Goal: Navigation & Orientation: Find specific page/section

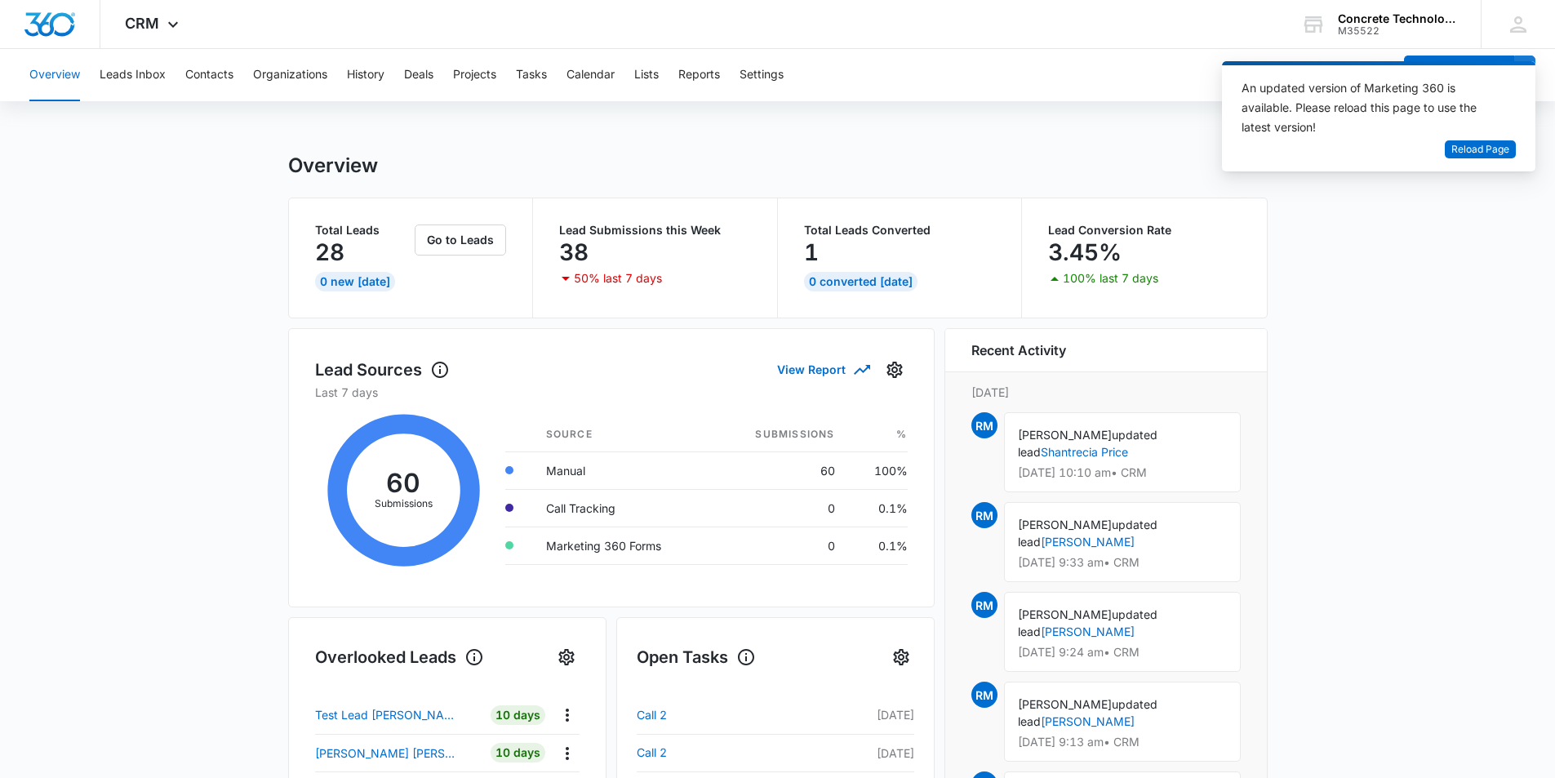
click at [154, 347] on main "Overview Total Leads 28 0 New [DATE] Go to Leads Lead Submissions this Week 38 …" at bounding box center [777, 781] width 1555 height 1257
click at [190, 375] on main "Overview Total Leads 28 0 New [DATE] Go to Leads Lead Submissions this Week 38 …" at bounding box center [777, 781] width 1555 height 1257
click at [1494, 149] on span "Reload Page" at bounding box center [1481, 150] width 58 height 16
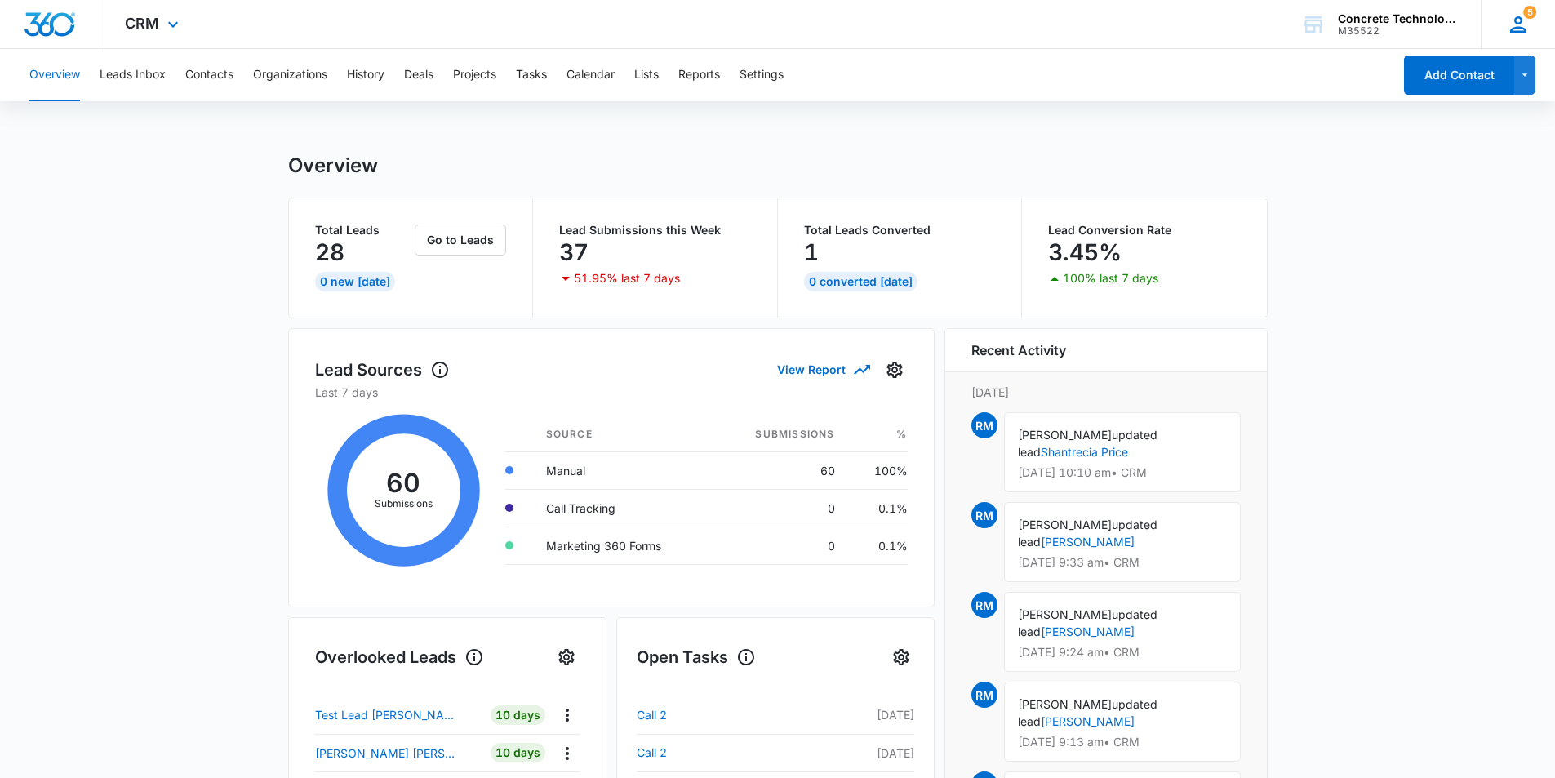
click at [1523, 20] on icon at bounding box center [1518, 24] width 24 height 24
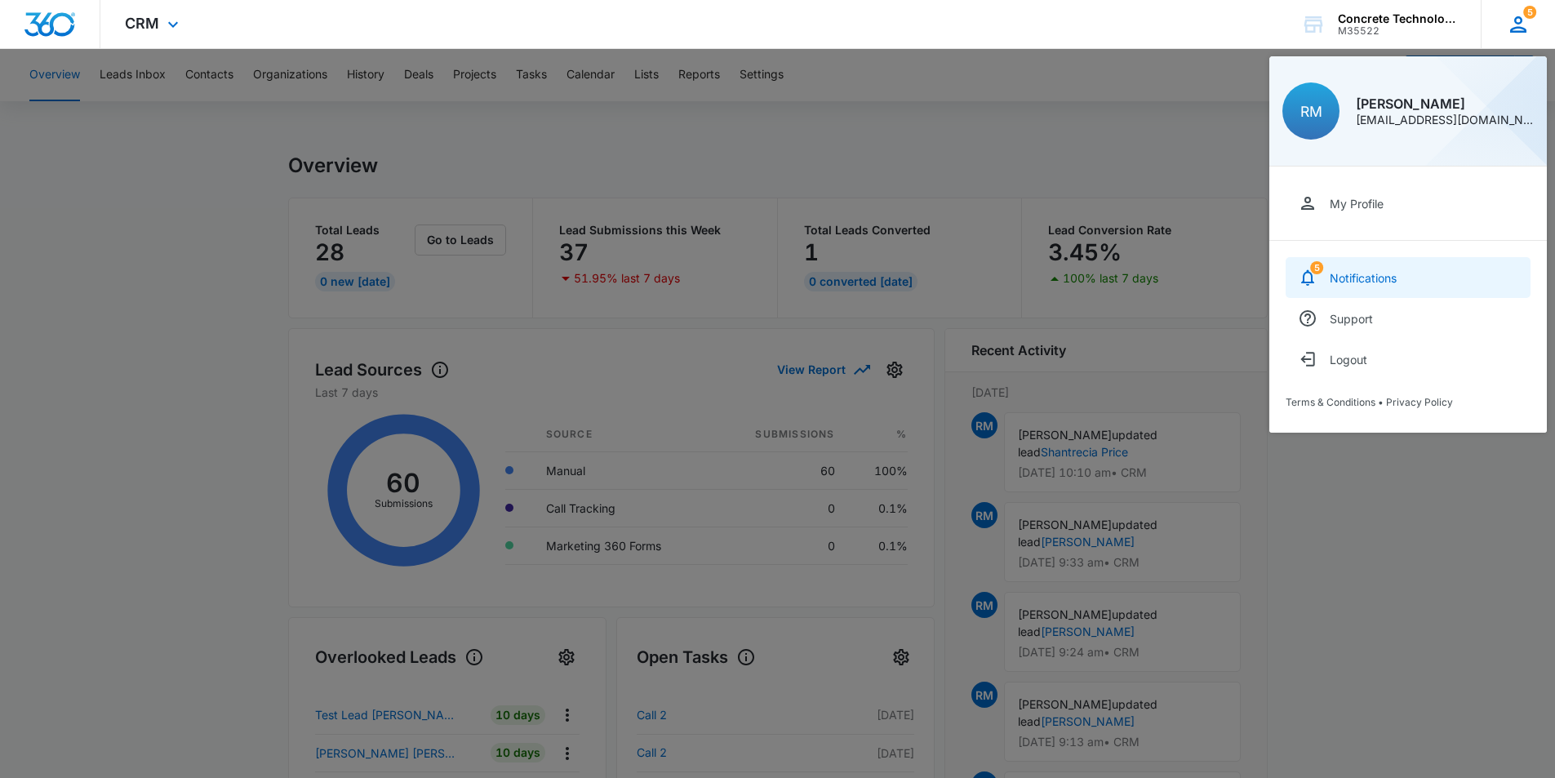
click at [1372, 282] on div "Notifications" at bounding box center [1363, 278] width 67 height 14
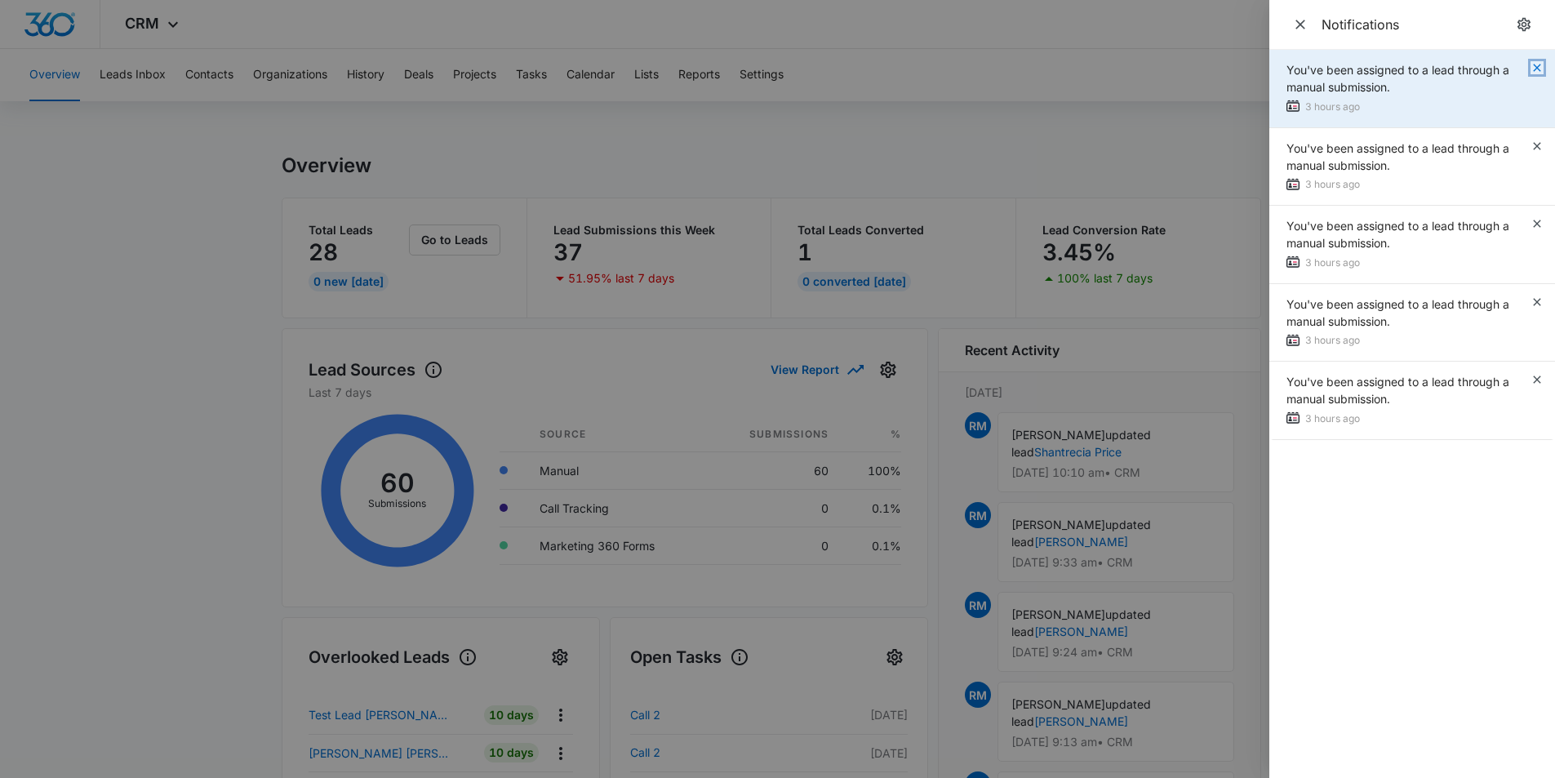
click at [1536, 67] on icon "button" at bounding box center [1537, 67] width 13 height 13
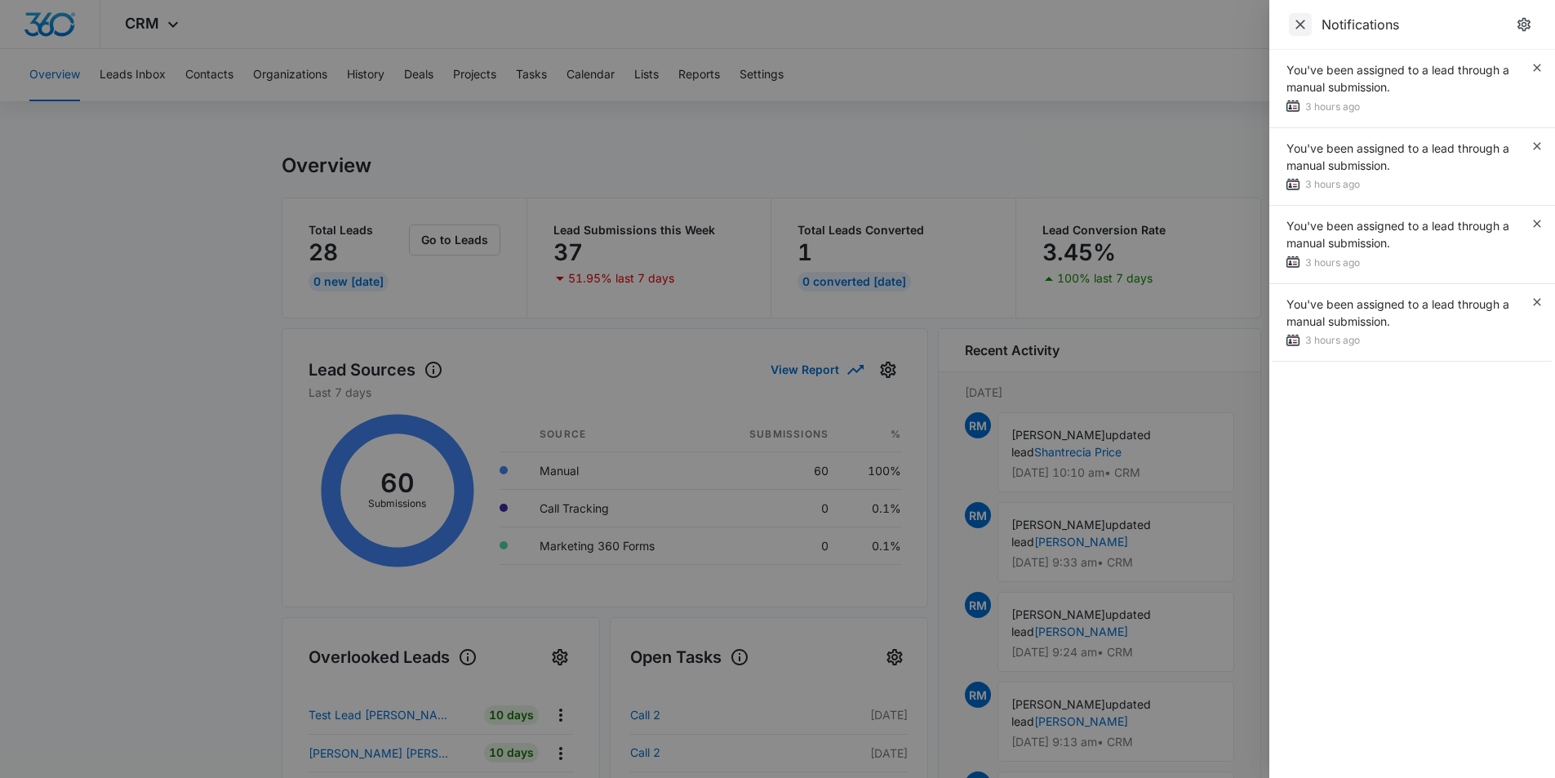
click at [1301, 29] on icon "Close" at bounding box center [1300, 24] width 16 height 16
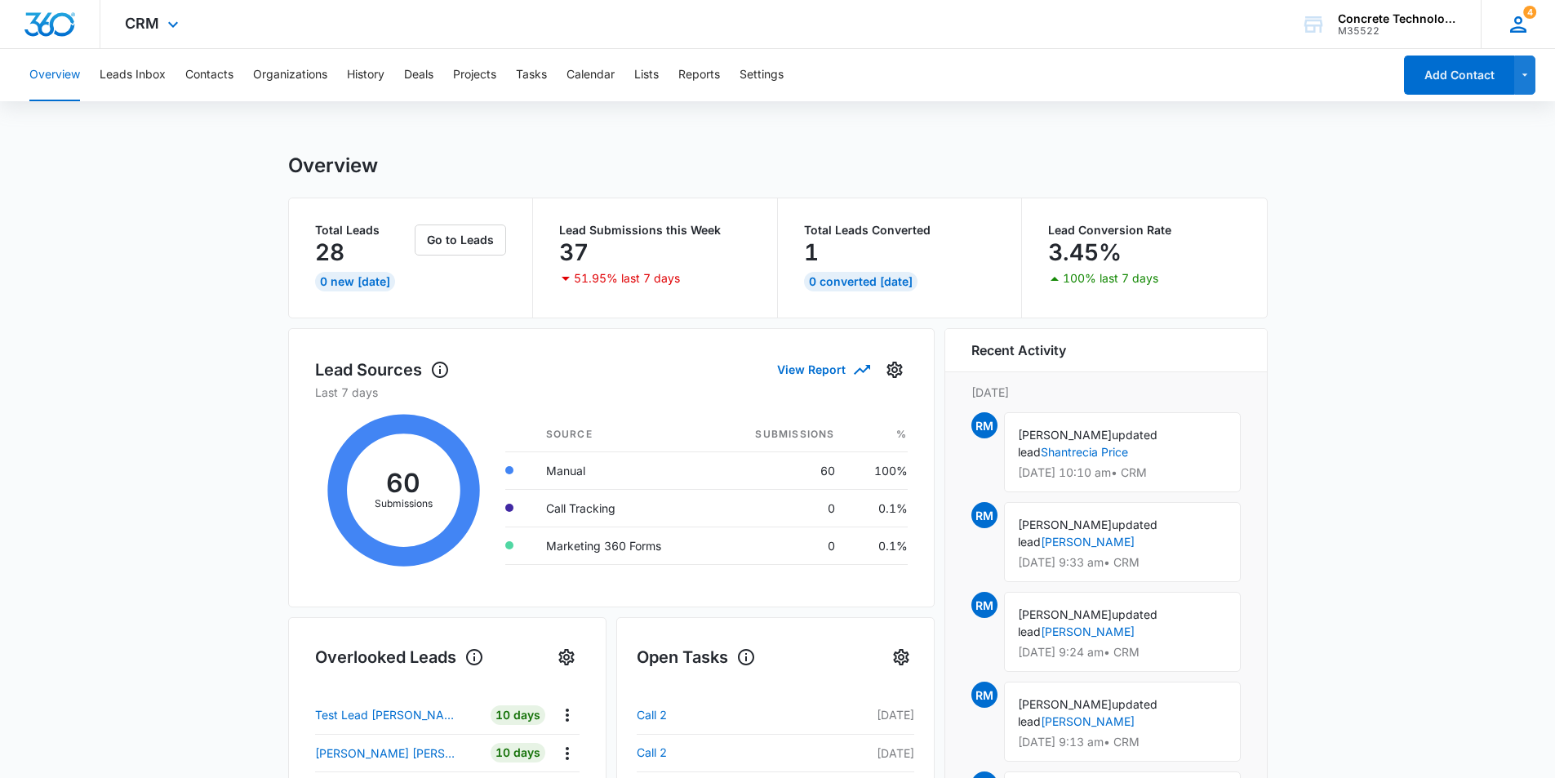
click at [1526, 14] on span "4" at bounding box center [1529, 12] width 13 height 13
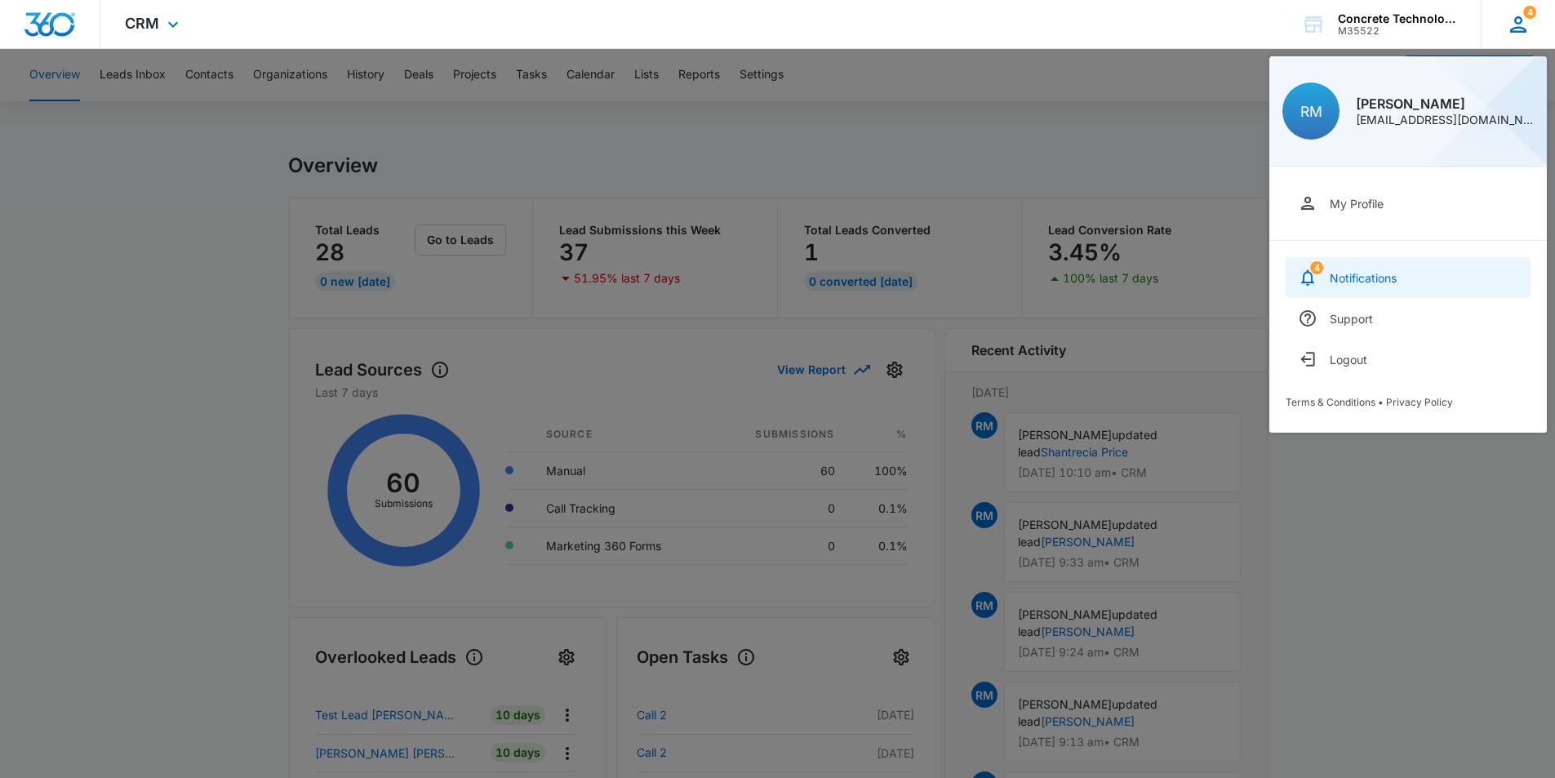
click at [1399, 275] on link "4 Notifications" at bounding box center [1408, 277] width 245 height 41
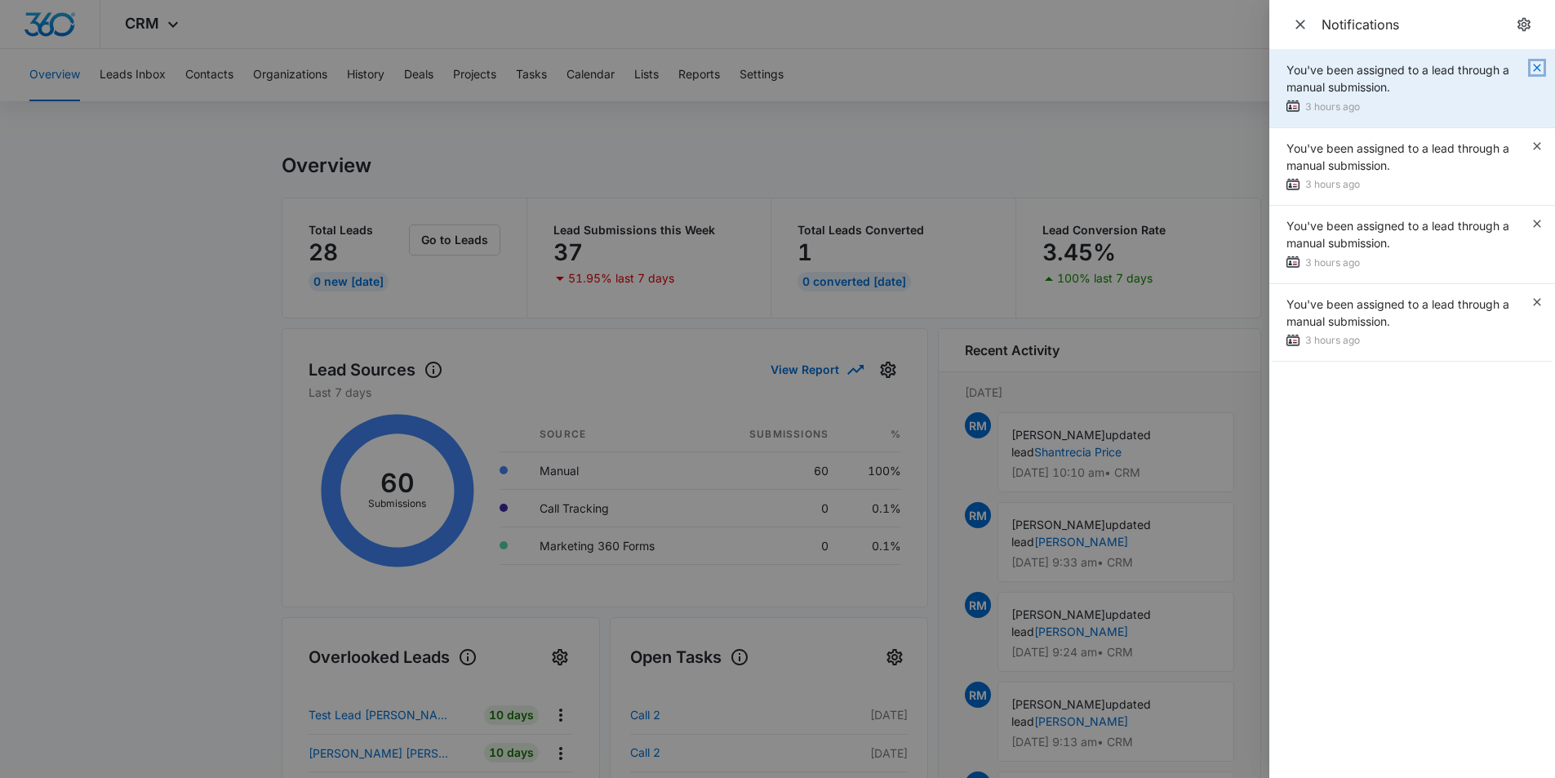
click at [1533, 70] on icon "button" at bounding box center [1537, 67] width 13 height 13
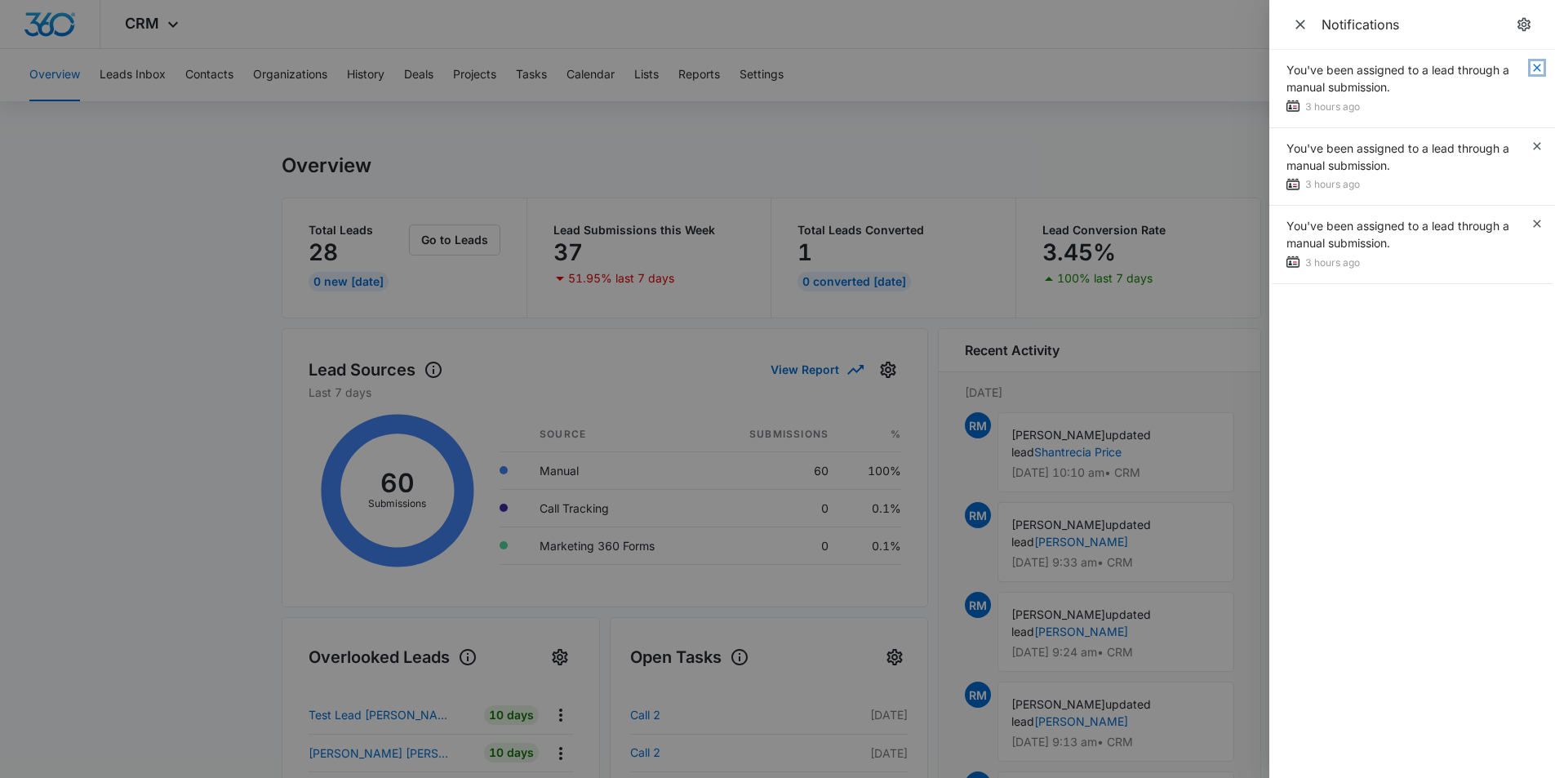
click at [1533, 70] on icon "button" at bounding box center [1537, 67] width 13 height 13
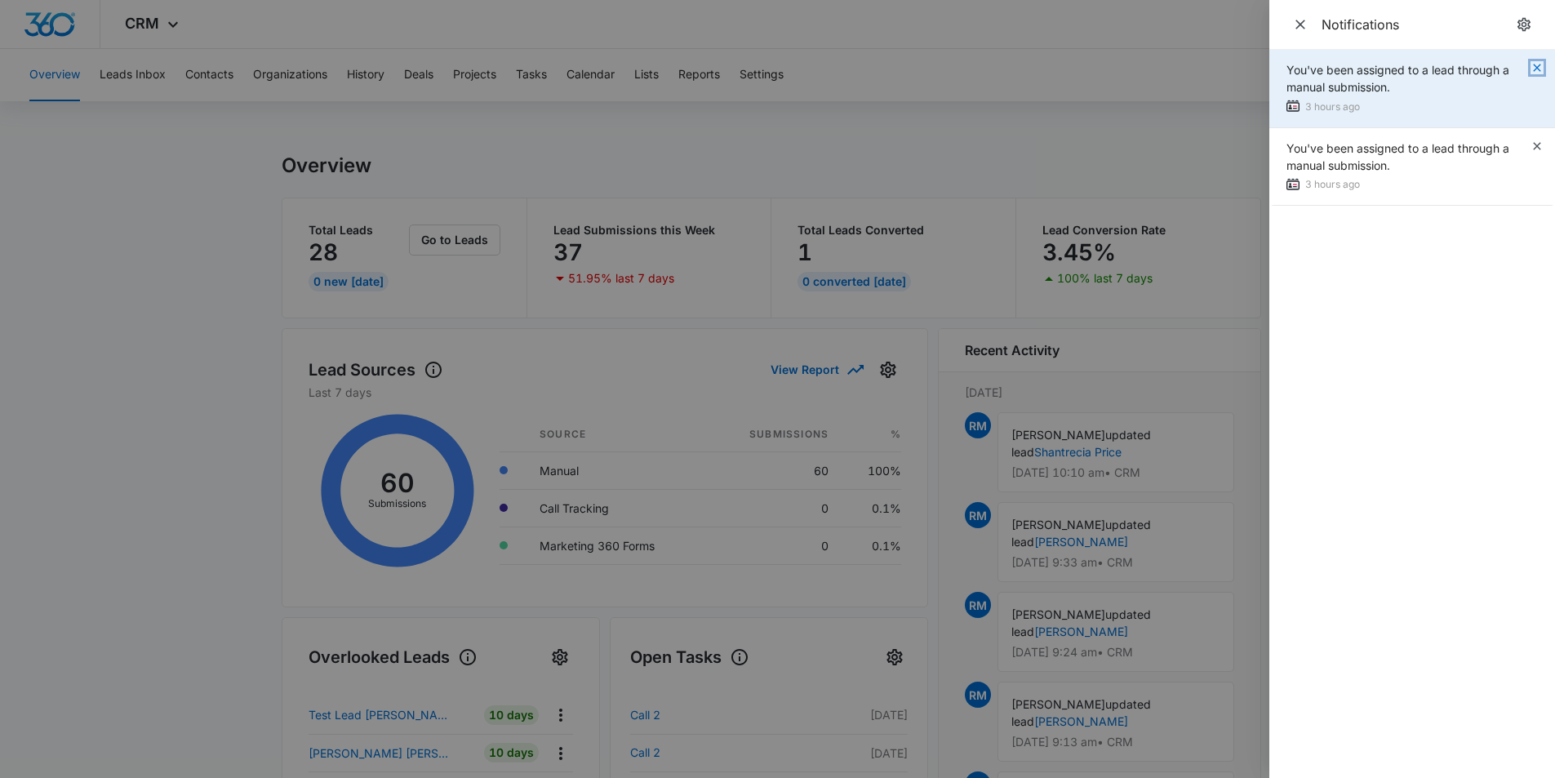
click at [1533, 69] on icon "button" at bounding box center [1537, 67] width 13 height 13
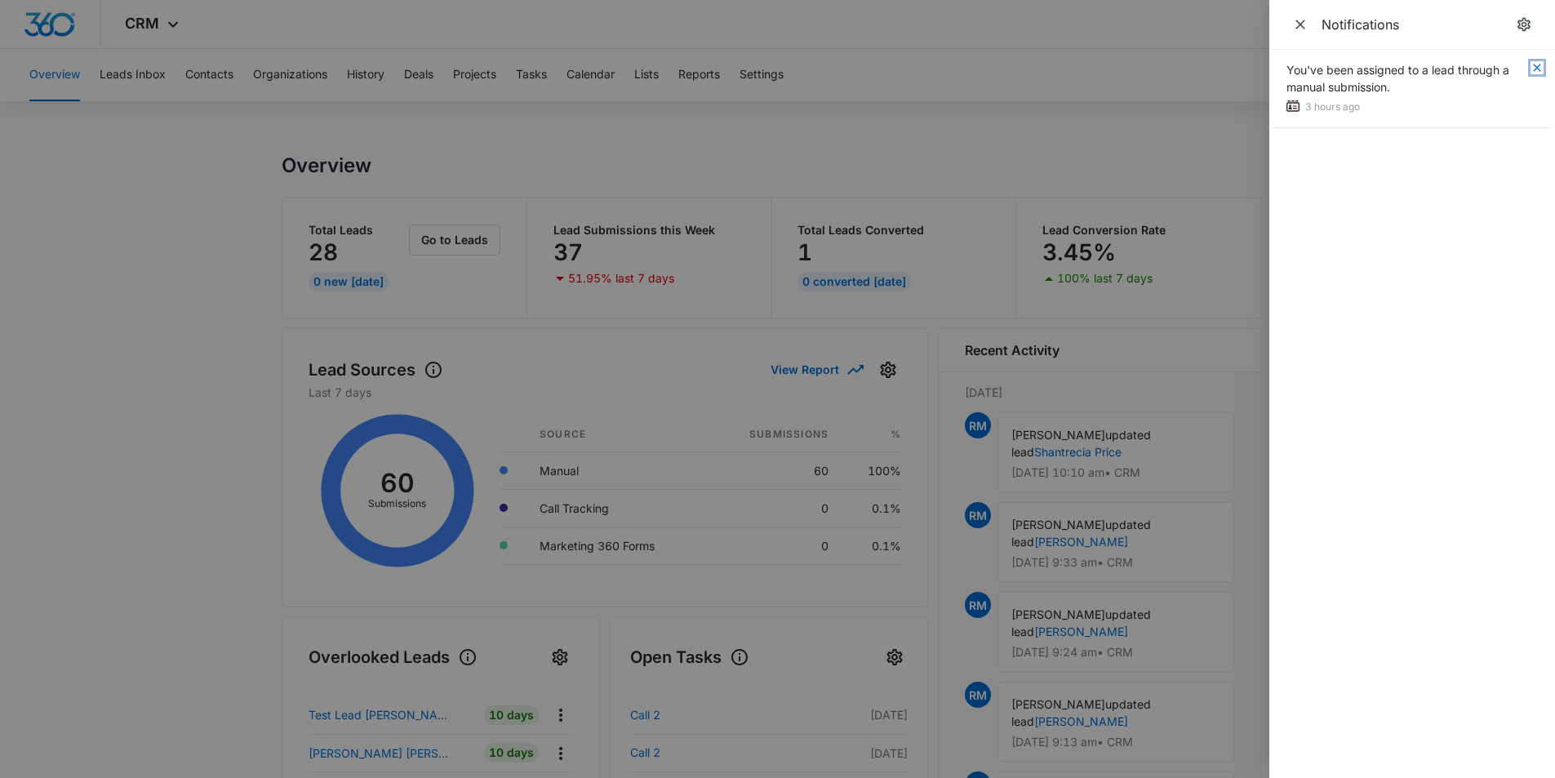
click at [1533, 69] on icon "button" at bounding box center [1537, 67] width 13 height 13
click at [1305, 27] on icon "Close" at bounding box center [1300, 24] width 16 height 16
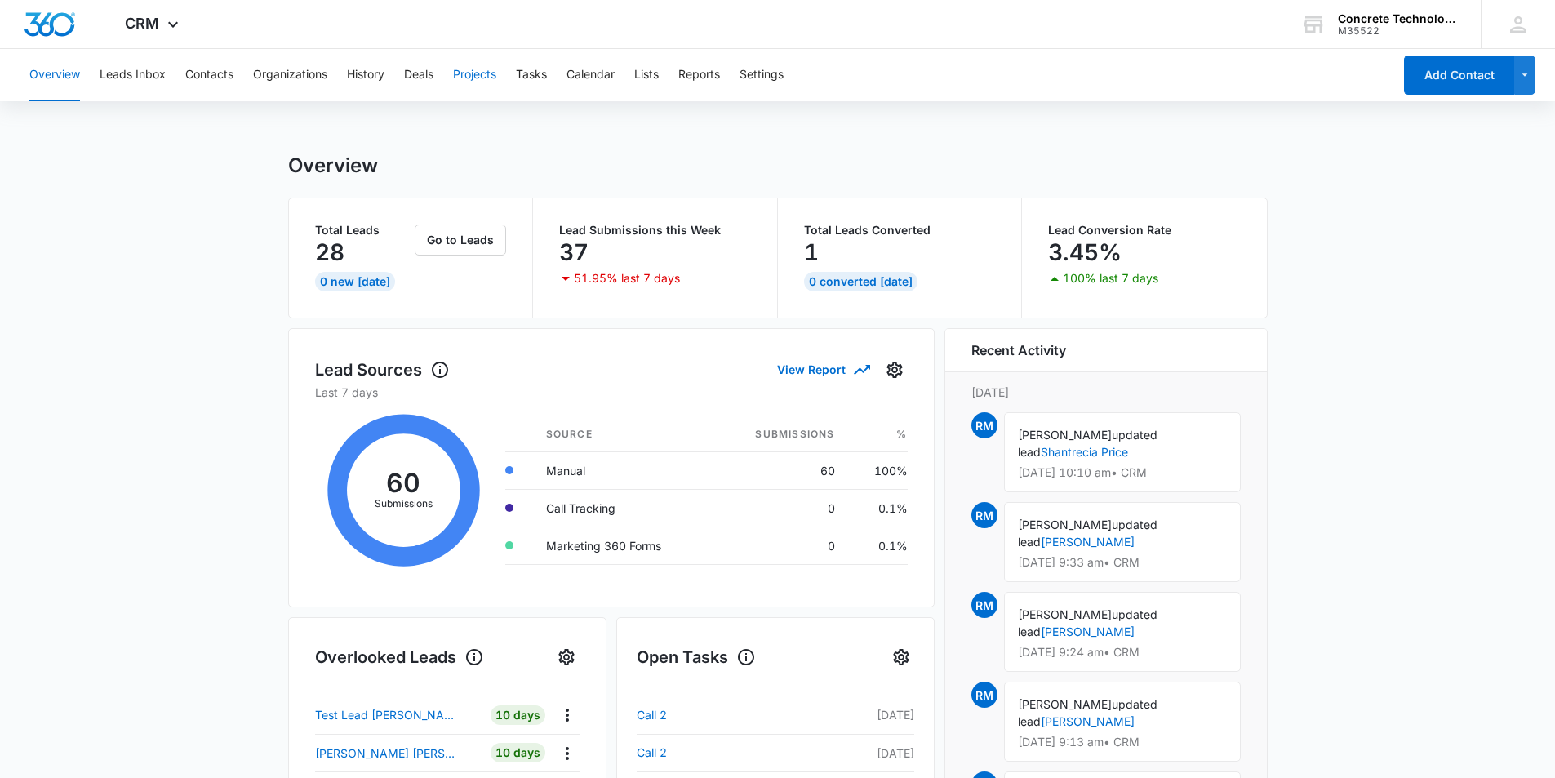
click at [478, 73] on button "Projects" at bounding box center [474, 75] width 43 height 52
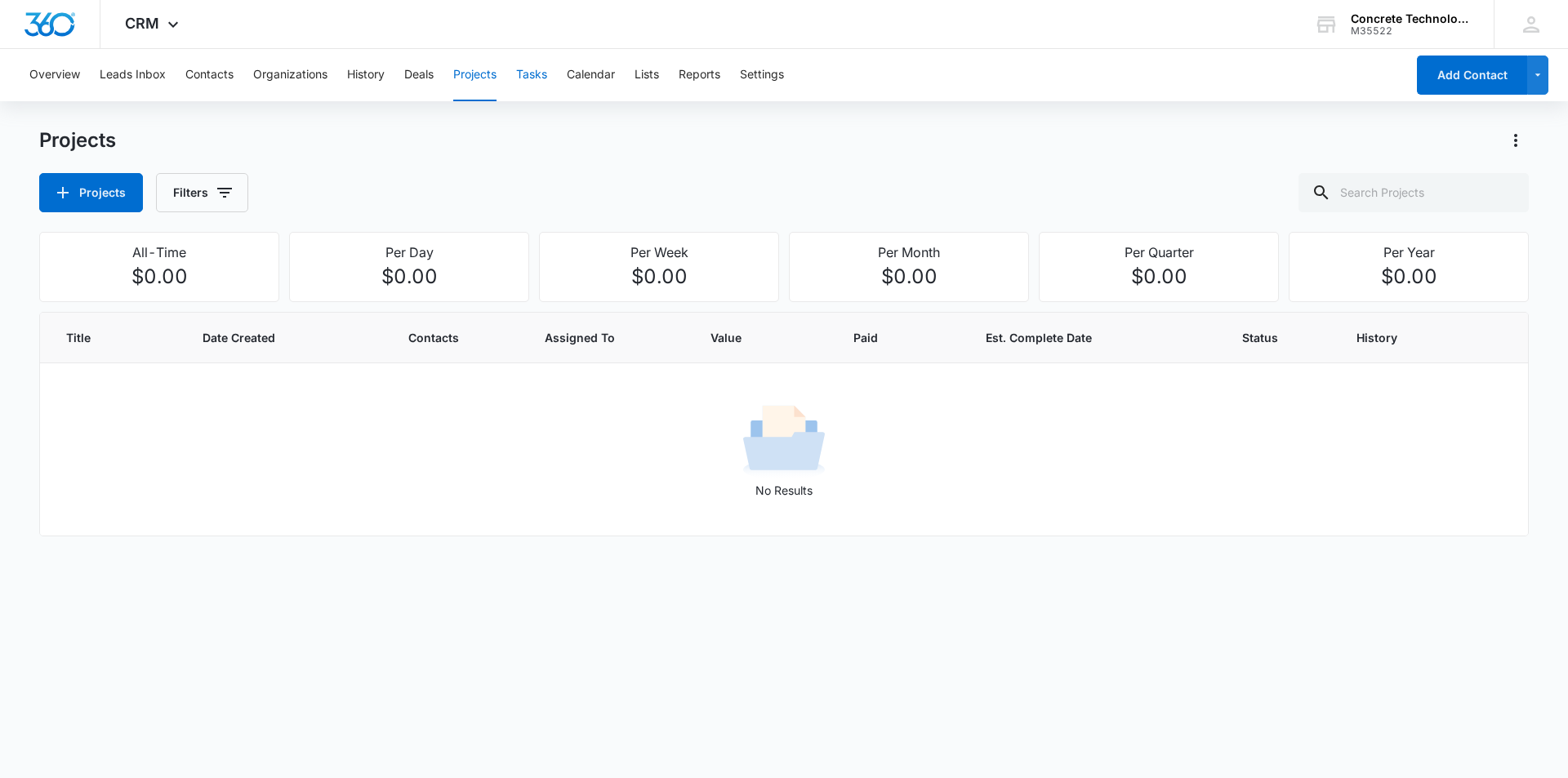
click at [530, 69] on button "Tasks" at bounding box center [531, 75] width 31 height 52
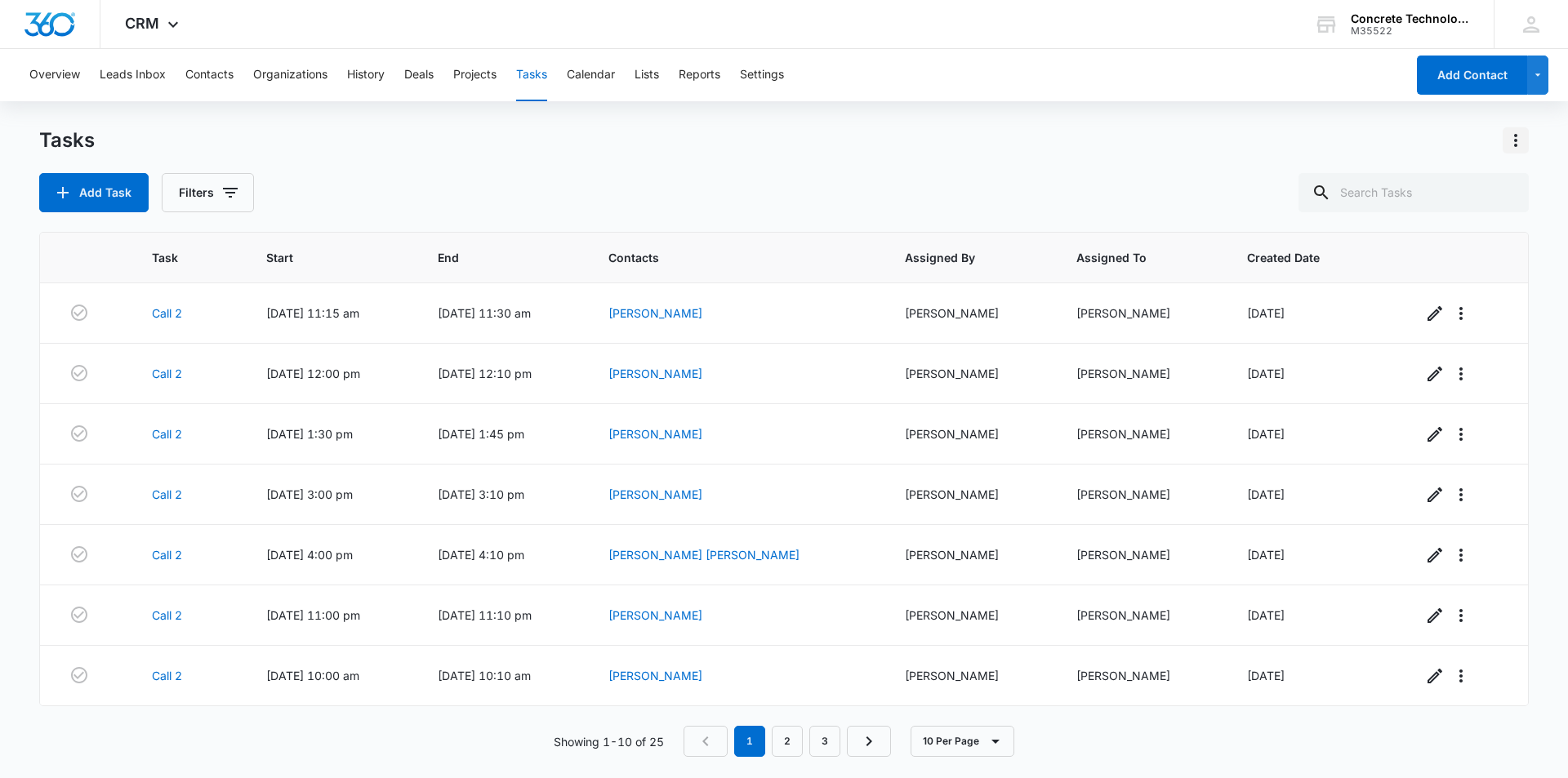
click at [1513, 141] on icon "Actions" at bounding box center [1516, 141] width 20 height 20
click at [1461, 234] on link "Task Templates" at bounding box center [1446, 235] width 84 height 14
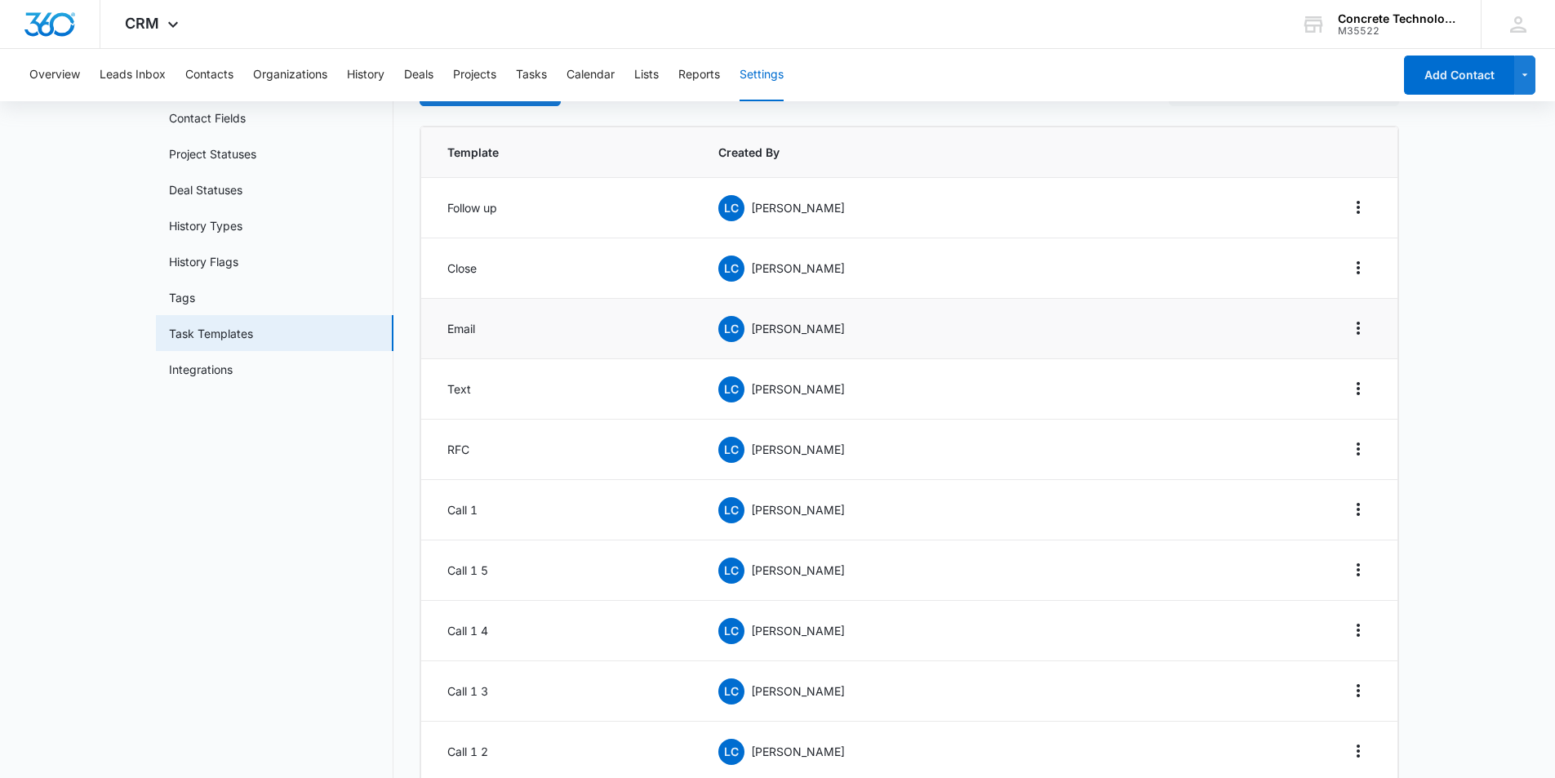
scroll to position [188, 0]
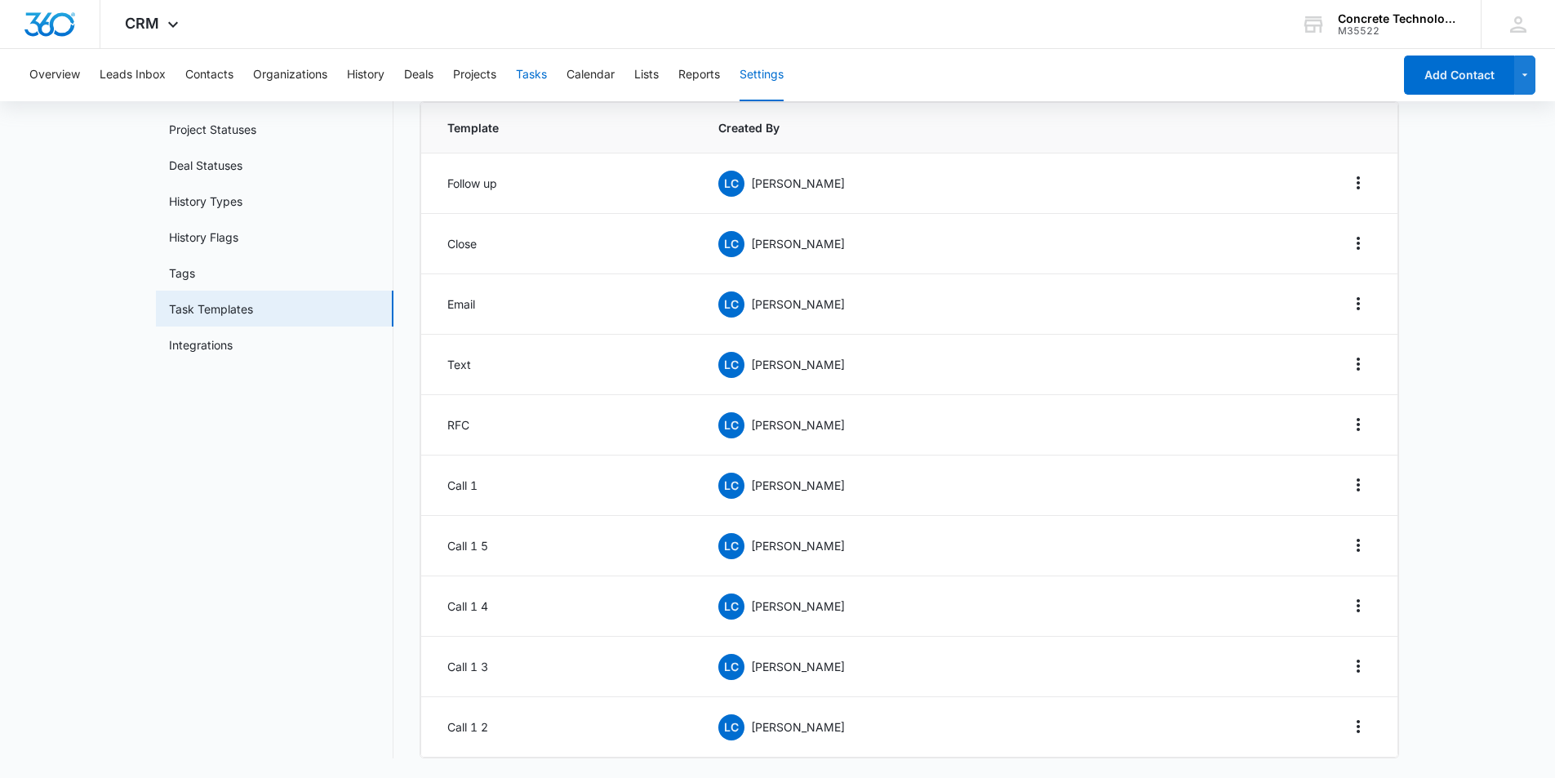
click at [528, 73] on button "Tasks" at bounding box center [531, 75] width 31 height 52
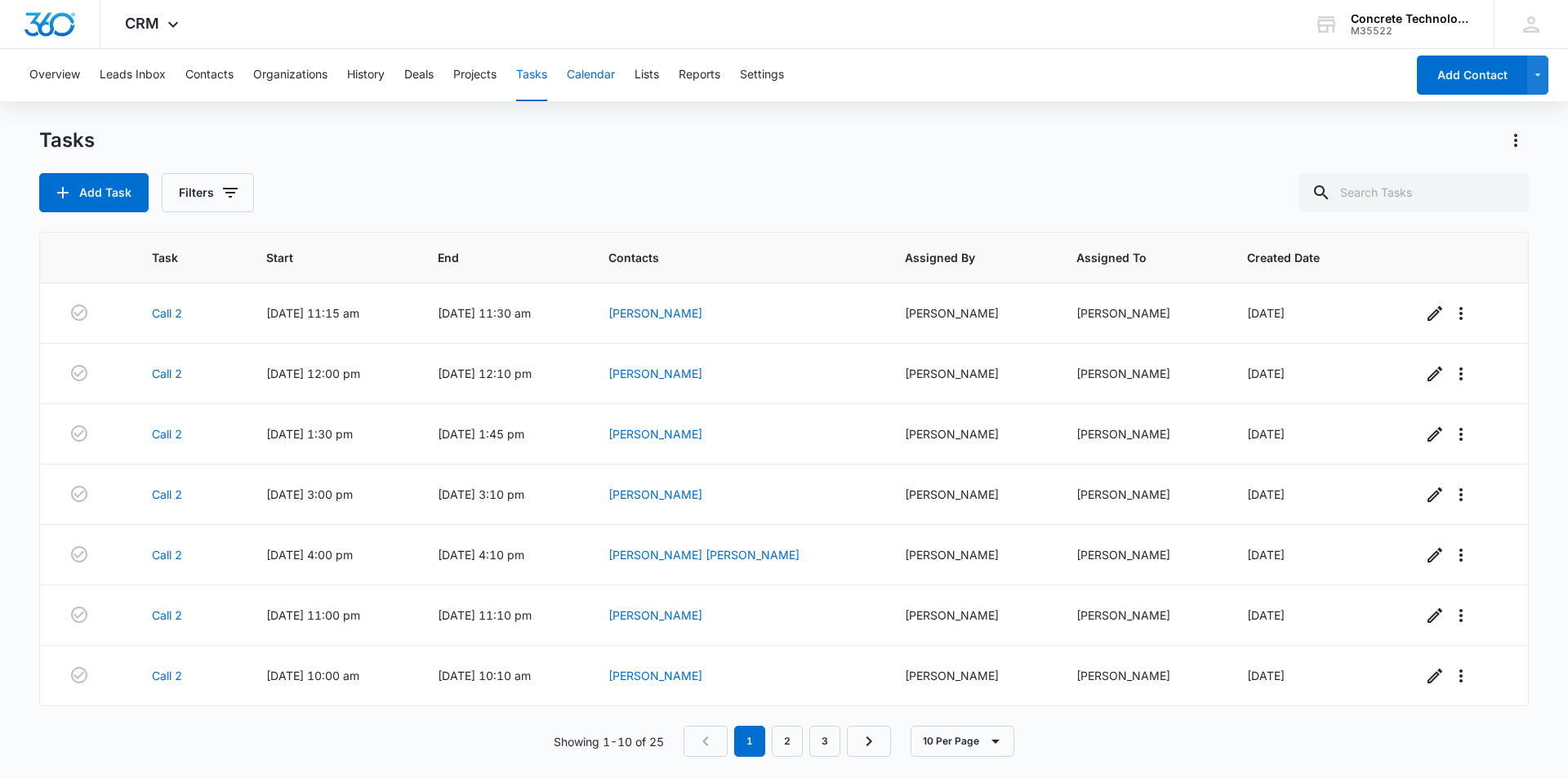
click at [588, 73] on button "Calendar" at bounding box center [591, 75] width 48 height 52
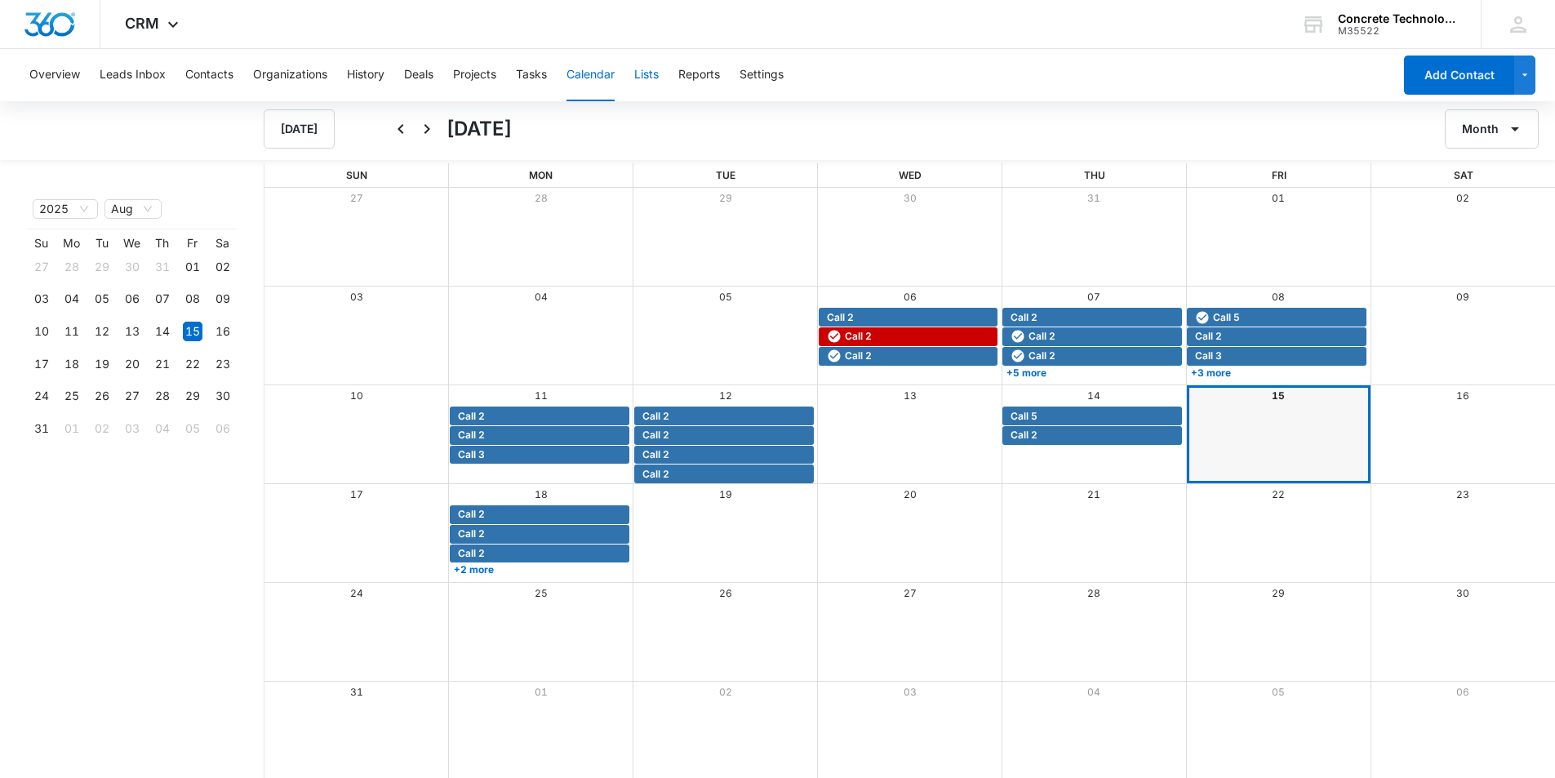
click at [649, 74] on button "Lists" at bounding box center [646, 75] width 24 height 52
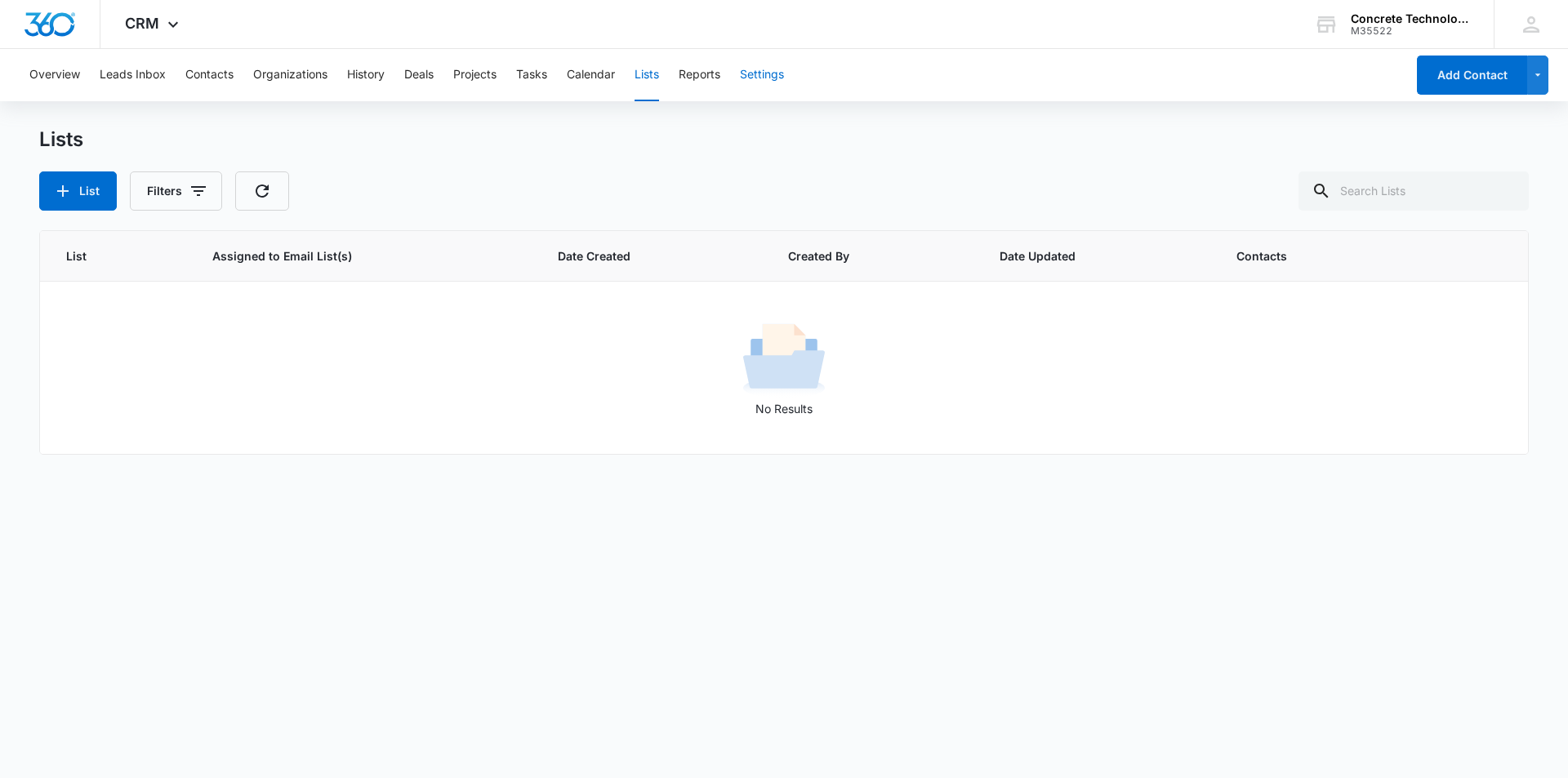
click at [756, 76] on button "Settings" at bounding box center [762, 75] width 44 height 52
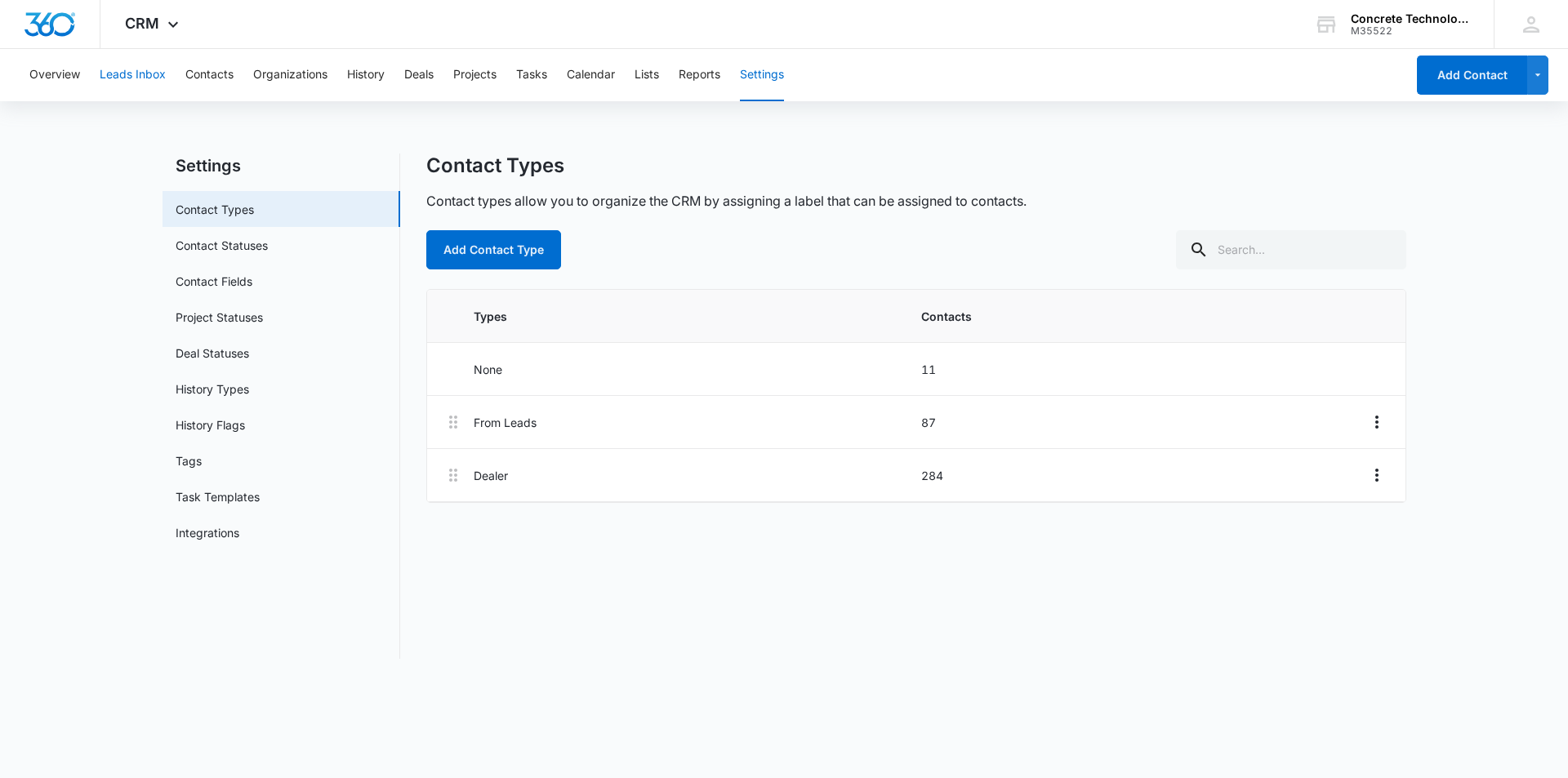
click at [149, 73] on button "Leads Inbox" at bounding box center [133, 75] width 66 height 52
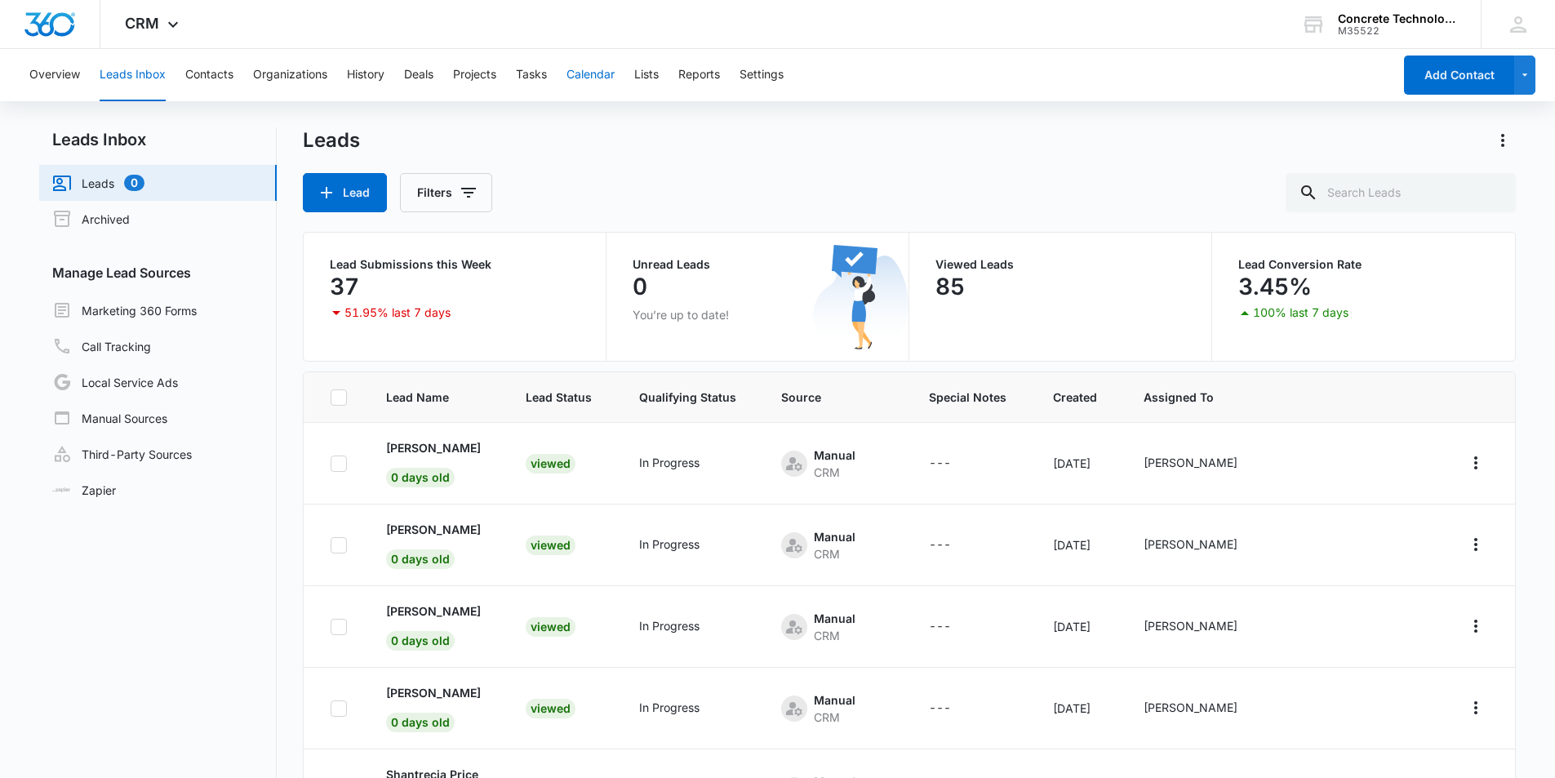
click at [606, 77] on button "Calendar" at bounding box center [591, 75] width 48 height 52
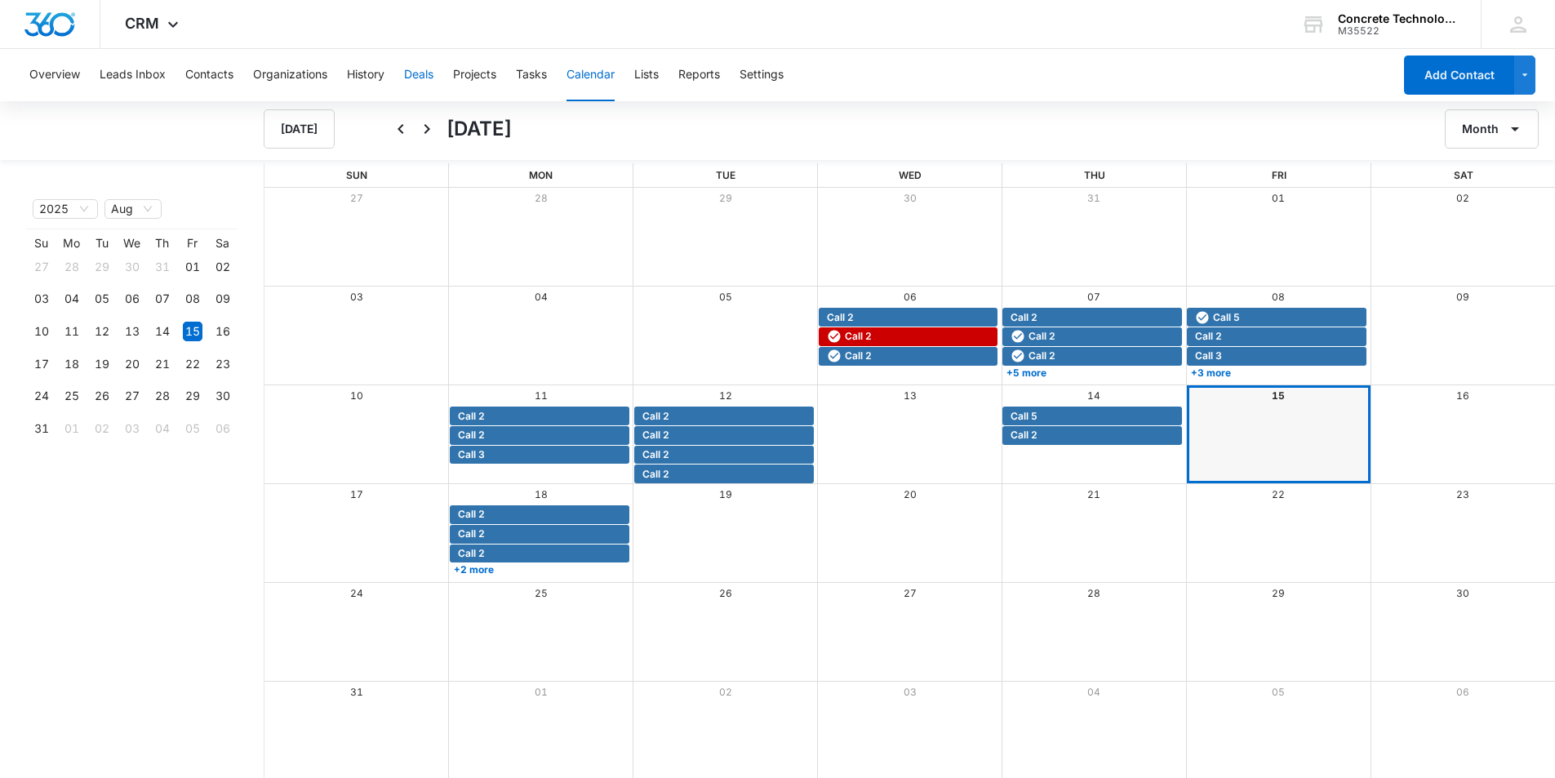
click at [425, 78] on button "Deals" at bounding box center [418, 75] width 29 height 52
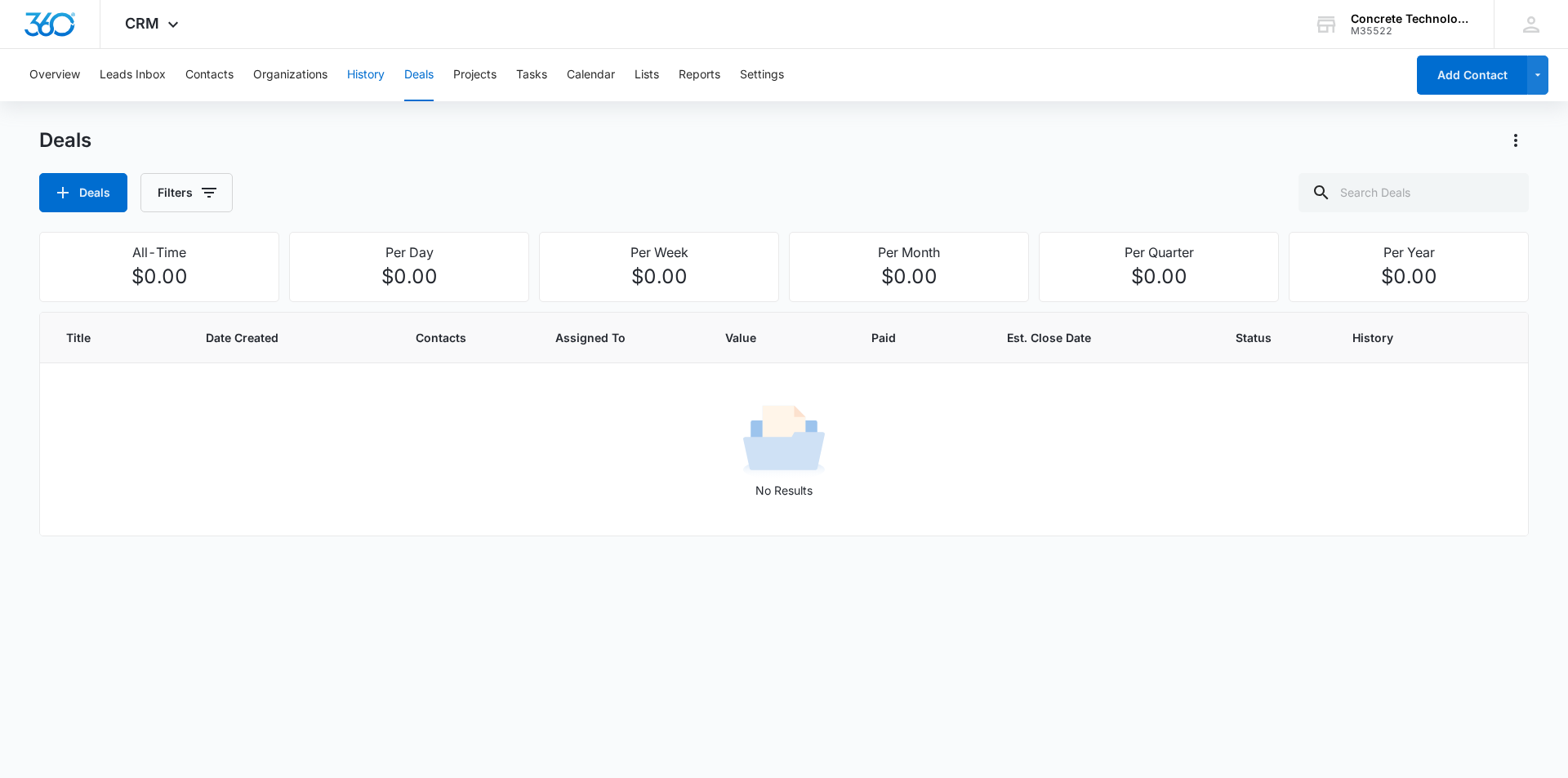
click at [365, 76] on button "History" at bounding box center [366, 75] width 38 height 52
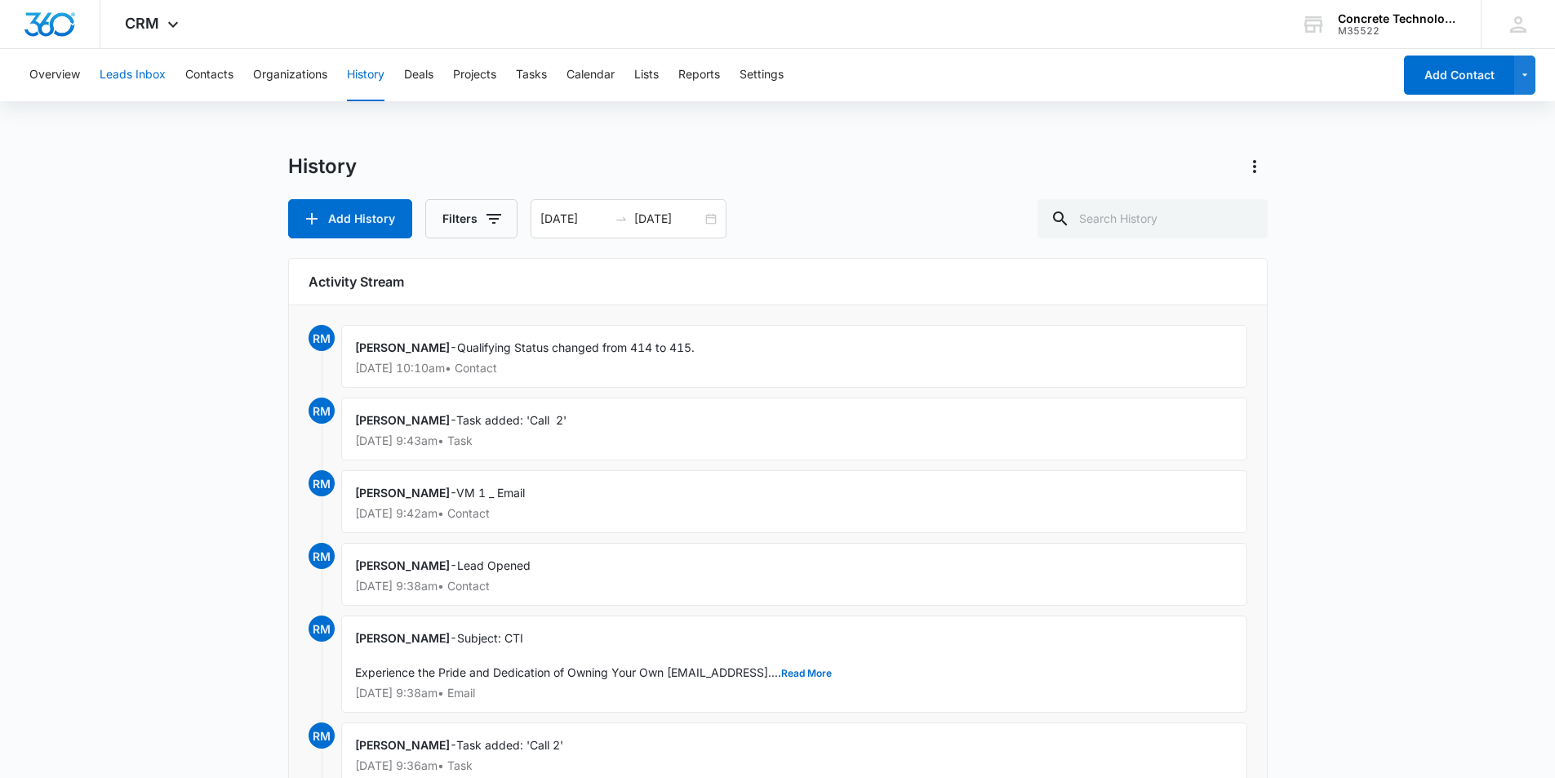
click at [140, 71] on button "Leads Inbox" at bounding box center [133, 75] width 66 height 52
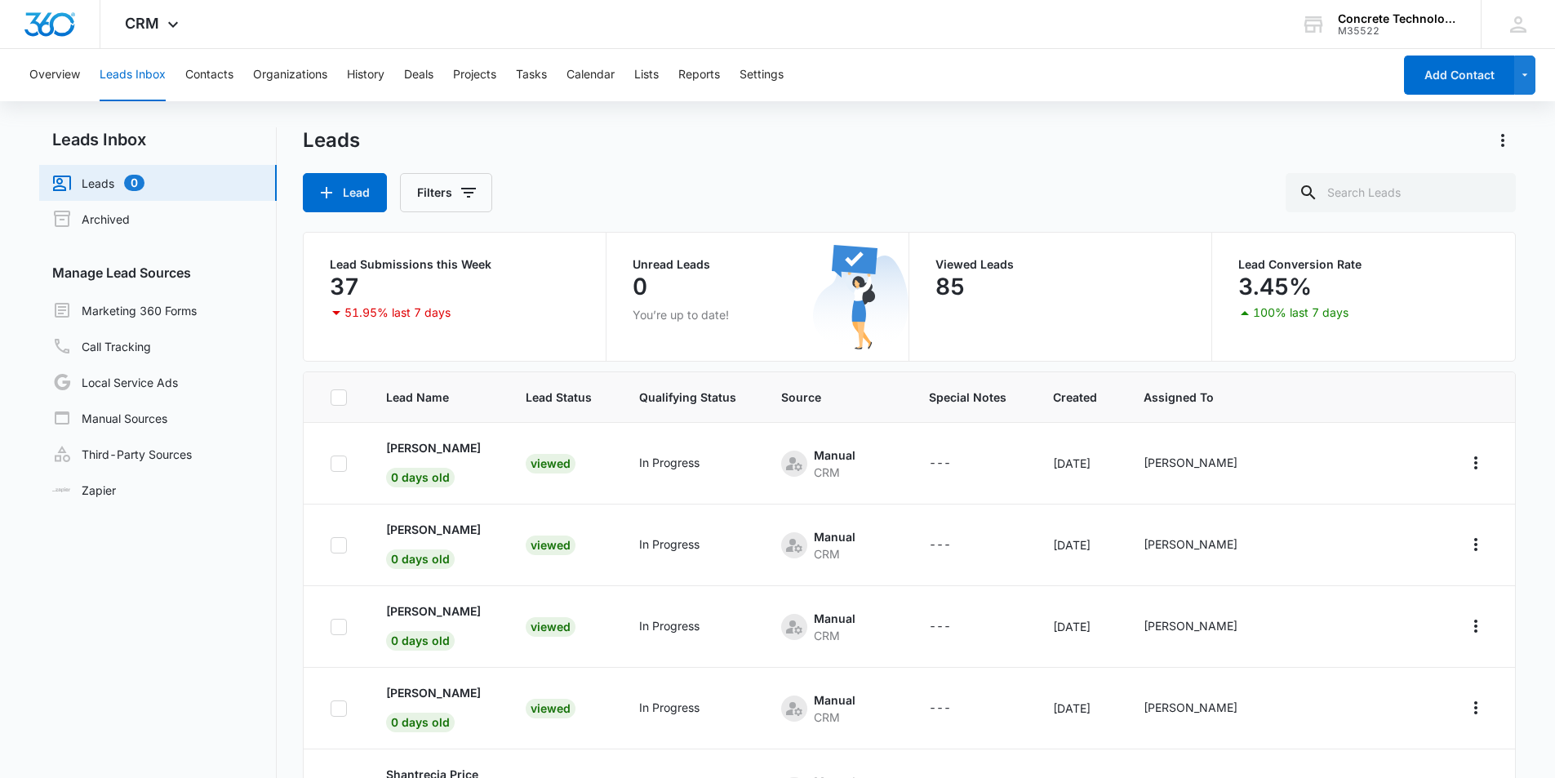
scroll to position [245, 0]
click at [431, 452] on p "[PERSON_NAME]" at bounding box center [433, 447] width 95 height 17
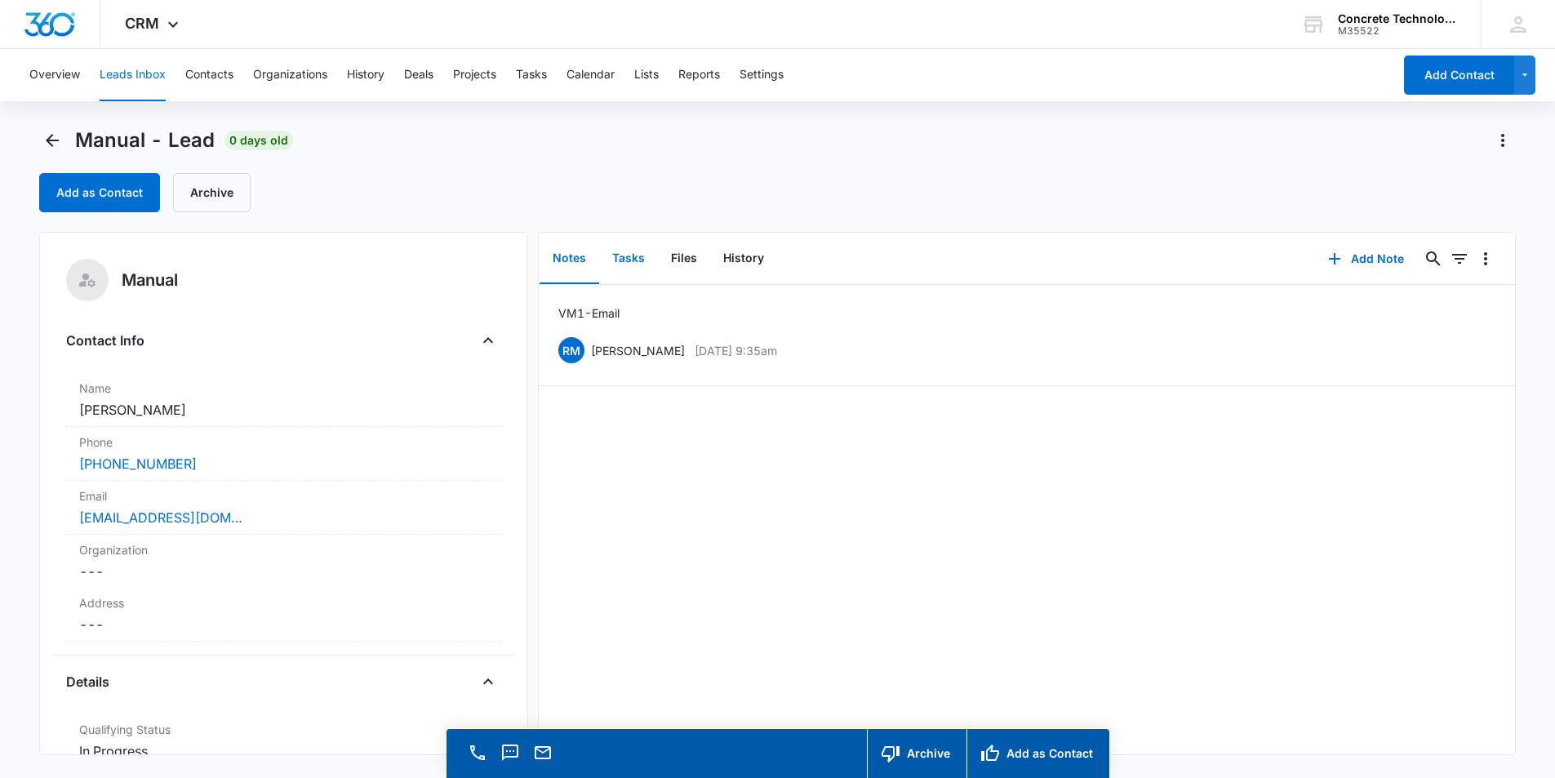
click at [630, 260] on button "Tasks" at bounding box center [628, 259] width 59 height 51
click at [770, 411] on div "Call 2 Aug 18, 2025 at 12:30pm - Aug 18, 2025 at 12:45pm Showing 1-1 of 1" at bounding box center [1027, 519] width 977 height 469
click at [642, 169] on div "Manual - Lead 0 days old Add as Contact Archive" at bounding box center [778, 169] width 1478 height 85
